Goal: Transaction & Acquisition: Purchase product/service

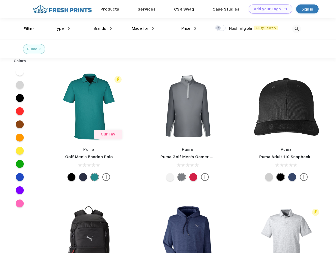
click at [268, 9] on link "Add your Logo Design Tool" at bounding box center [269, 8] width 43 height 9
click at [0, 0] on div "Design Tool" at bounding box center [0, 0] width 0 height 0
click at [283, 9] on link "Add your Logo Design Tool" at bounding box center [269, 8] width 43 height 9
click at [25, 29] on div "Filter" at bounding box center [28, 29] width 11 height 6
click at [62, 28] on span "Type" at bounding box center [59, 28] width 9 height 5
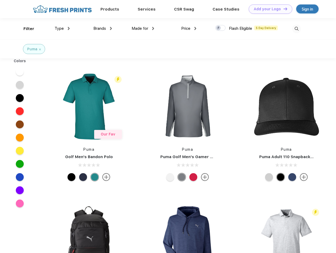
click at [102, 28] on span "Brands" at bounding box center [99, 28] width 13 height 5
click at [143, 28] on span "Made for" at bounding box center [139, 28] width 17 height 5
click at [189, 28] on span "Price" at bounding box center [185, 28] width 9 height 5
click at [220, 28] on div at bounding box center [220, 28] width 10 height 6
click at [218, 28] on input "checkbox" at bounding box center [216, 26] width 3 height 3
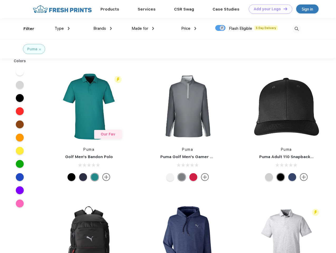
click at [296, 29] on img at bounding box center [296, 28] width 9 height 9
